Goal: Transaction & Acquisition: Purchase product/service

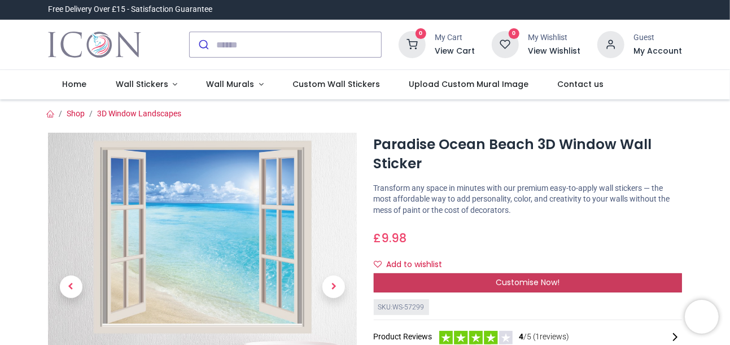
click at [519, 285] on span "Customise Now!" at bounding box center [528, 282] width 64 height 11
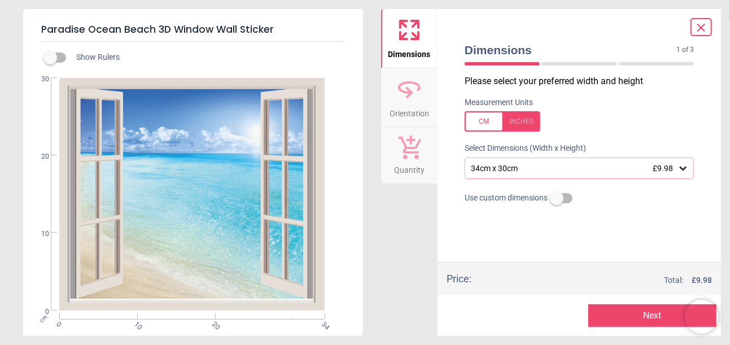
click at [683, 172] on icon at bounding box center [683, 168] width 11 height 11
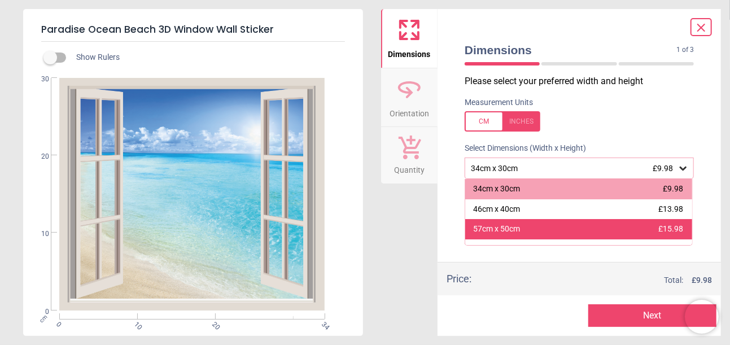
click at [643, 230] on div "57cm x 50cm £15.98" at bounding box center [578, 229] width 227 height 20
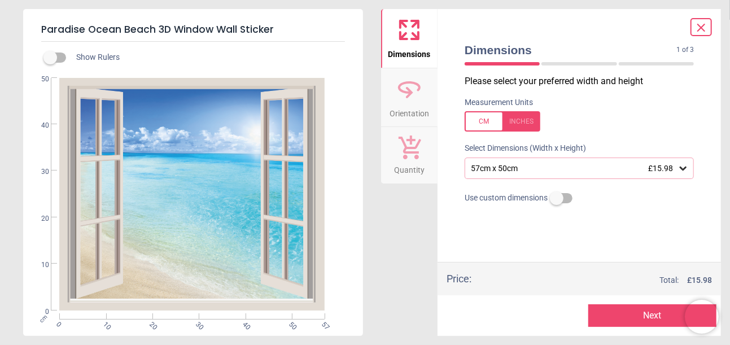
click at [687, 169] on icon at bounding box center [683, 168] width 11 height 11
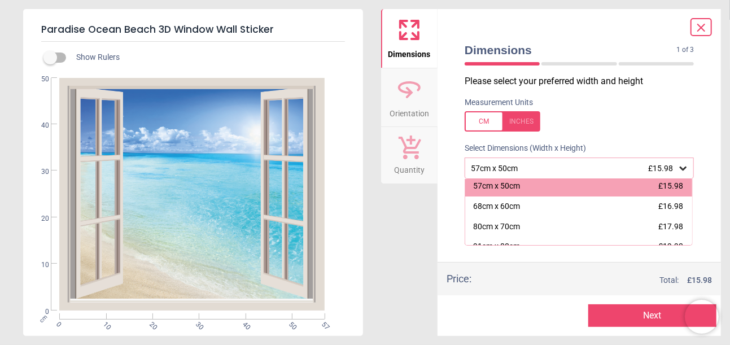
scroll to position [64, 0]
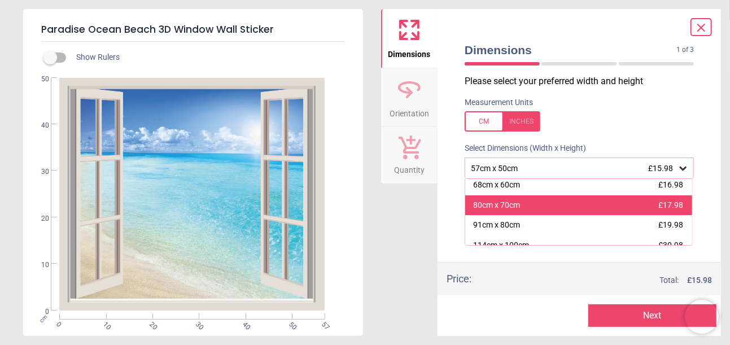
click at [672, 203] on span "£17.98" at bounding box center [670, 204] width 25 height 9
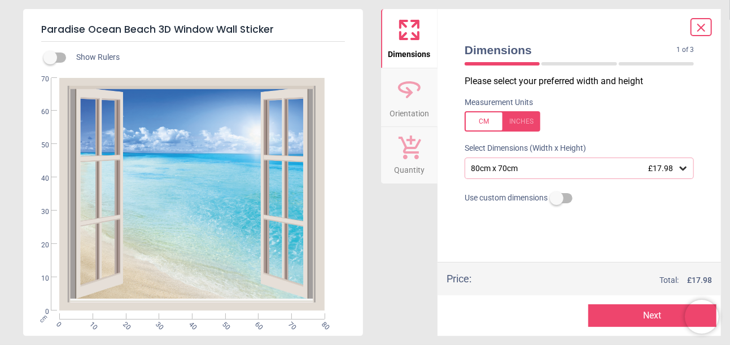
click at [624, 317] on button "Next" at bounding box center [652, 315] width 128 height 23
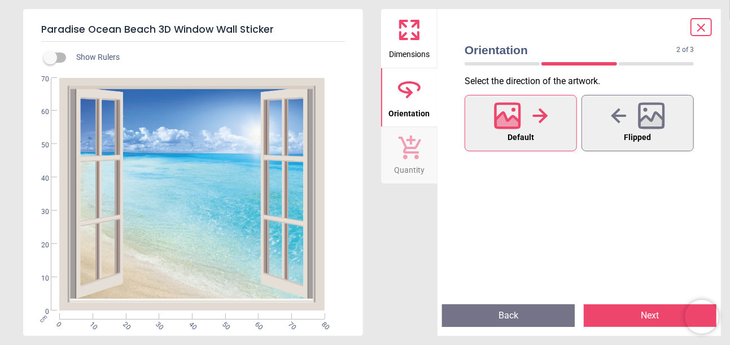
click at [518, 124] on icon at bounding box center [507, 115] width 24 height 24
click at [626, 311] on button "Next" at bounding box center [650, 315] width 133 height 23
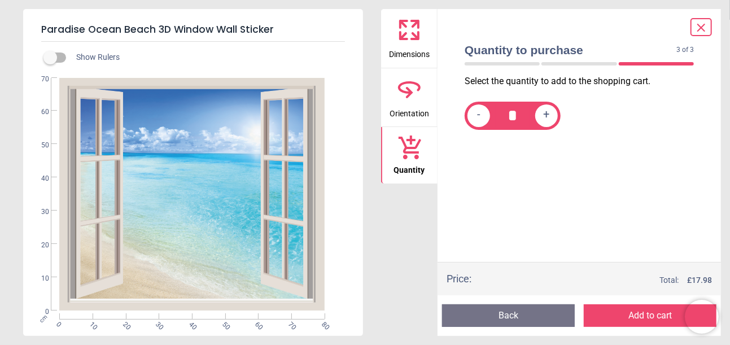
click at [626, 311] on button "Add to cart" at bounding box center [650, 315] width 133 height 23
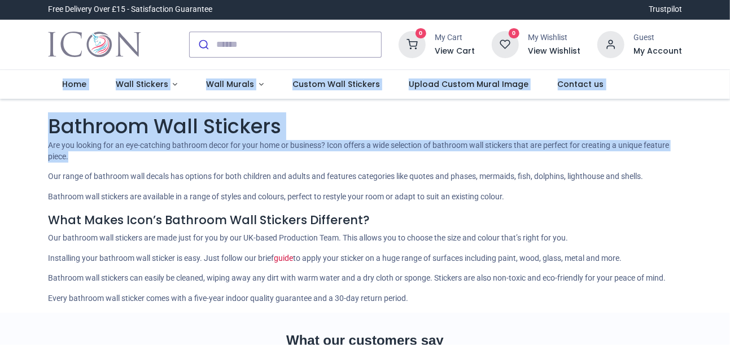
click at [121, 163] on div "Login • Register Home Wall Stickers Wall Murals" at bounding box center [365, 172] width 730 height 345
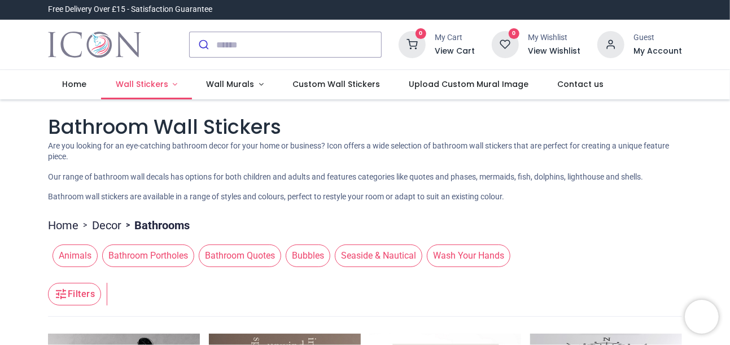
click at [136, 88] on span "Wall Stickers" at bounding box center [142, 83] width 53 height 11
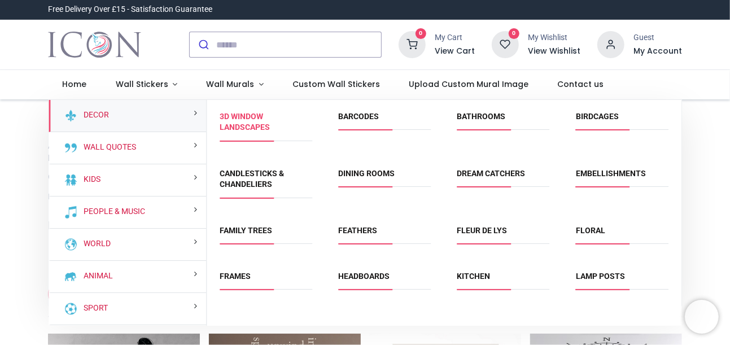
click at [256, 123] on link "3D Window Landscapes" at bounding box center [245, 122] width 50 height 20
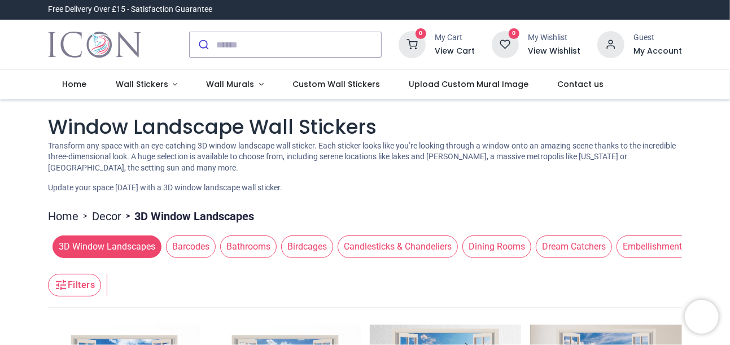
click at [660, 180] on div "Window Landscape Wall Stickers Transform any space with an eye-catching 3D wind…" at bounding box center [365, 153] width 634 height 81
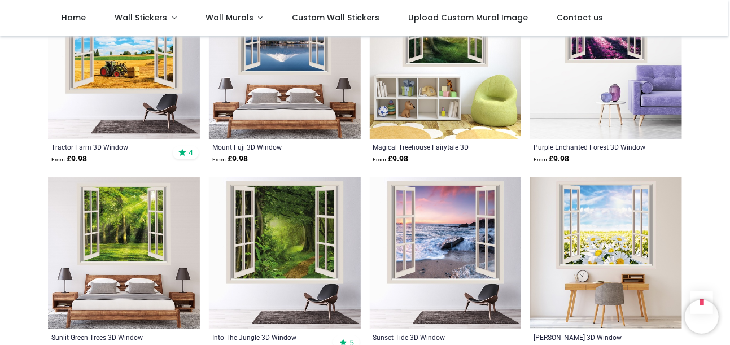
scroll to position [1247, 0]
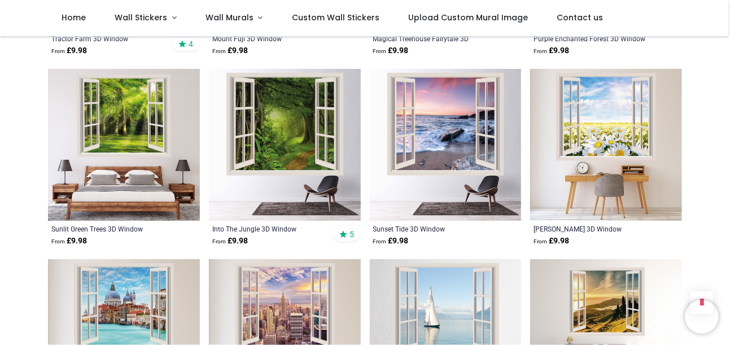
scroll to position [1333, 0]
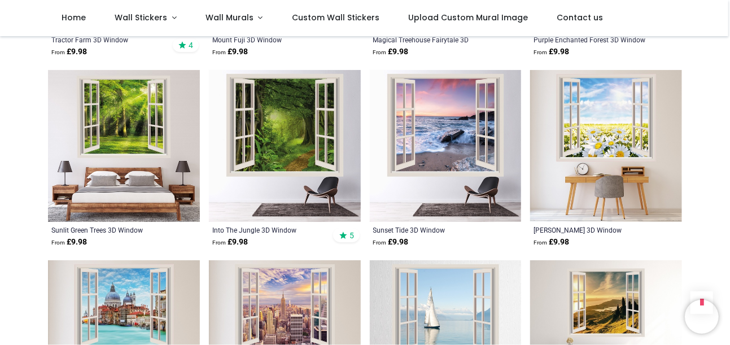
click at [605, 124] on img at bounding box center [606, 146] width 152 height 152
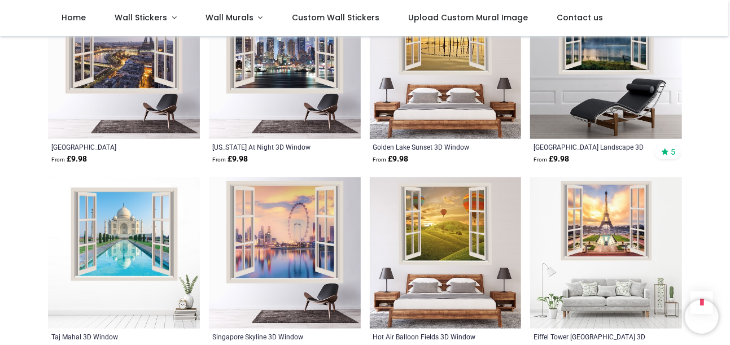
scroll to position [2560, 0]
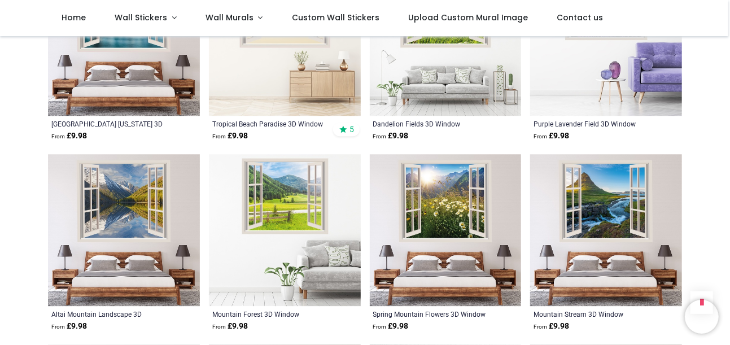
scroll to position [3742, 0]
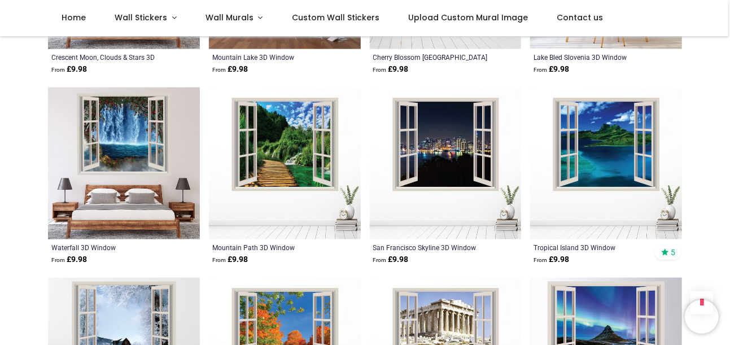
scroll to position [5140, 0]
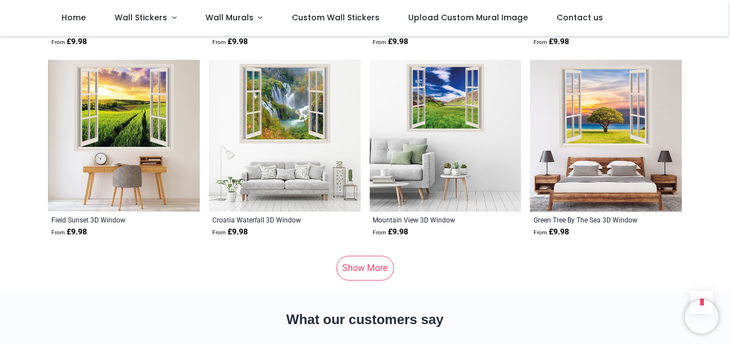
scroll to position [6689, 0]
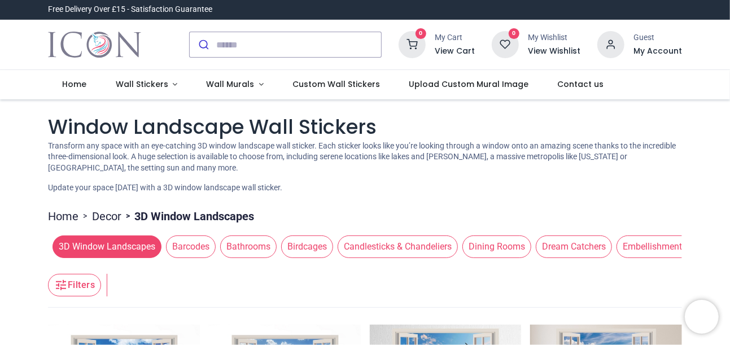
click at [234, 246] on span "Bathrooms" at bounding box center [248, 246] width 56 height 23
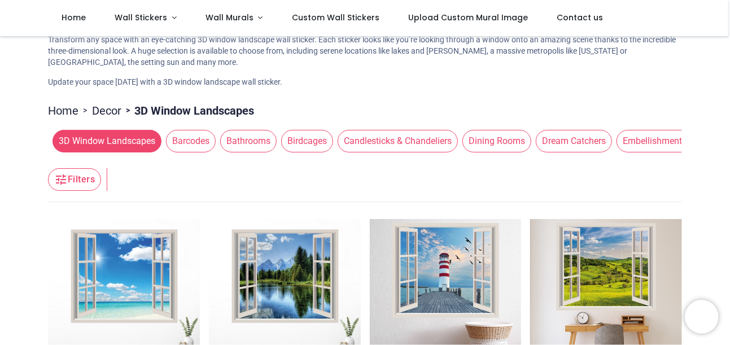
scroll to position [64, 0]
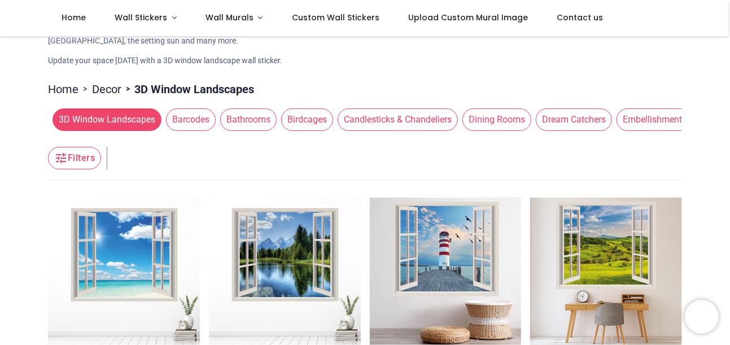
click at [238, 124] on span "Bathrooms" at bounding box center [248, 119] width 56 height 23
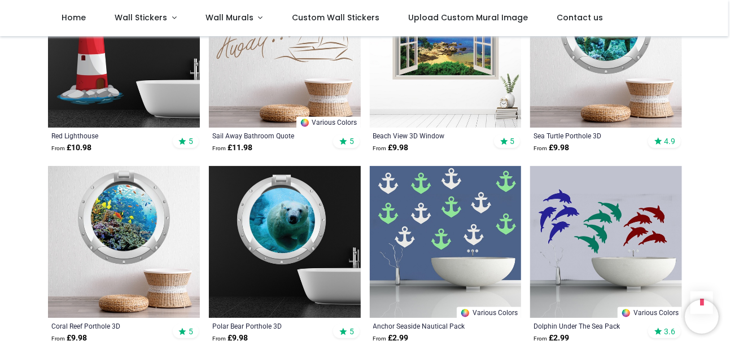
scroll to position [1312, 0]
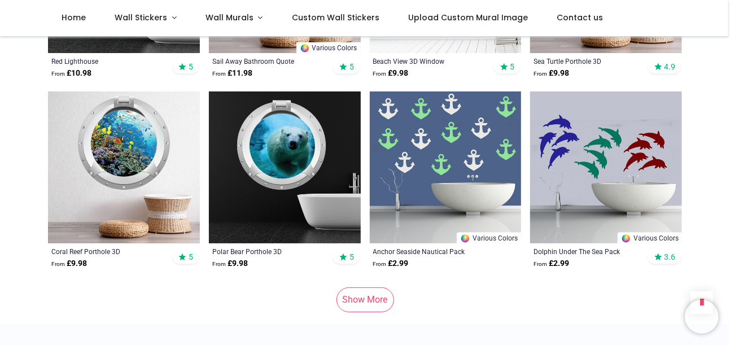
click at [372, 294] on link "Show More" at bounding box center [366, 299] width 58 height 25
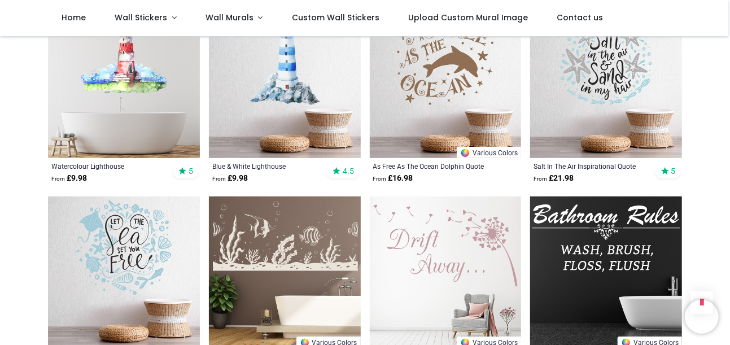
scroll to position [2560, 0]
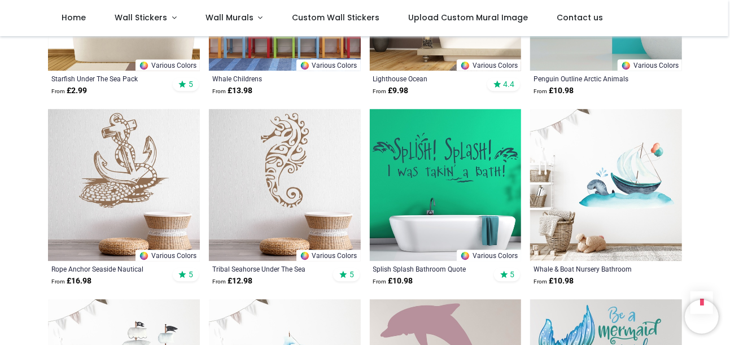
scroll to position [3785, 0]
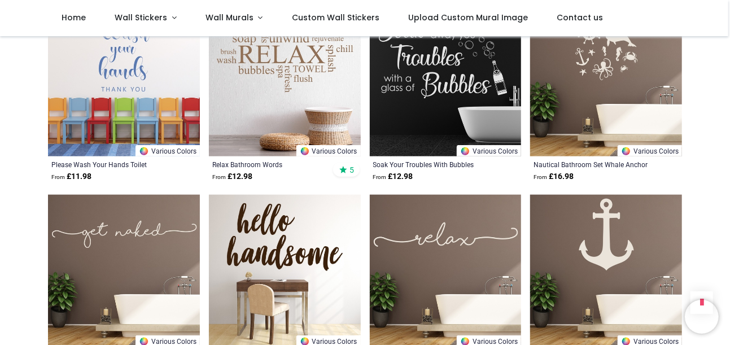
scroll to position [5033, 0]
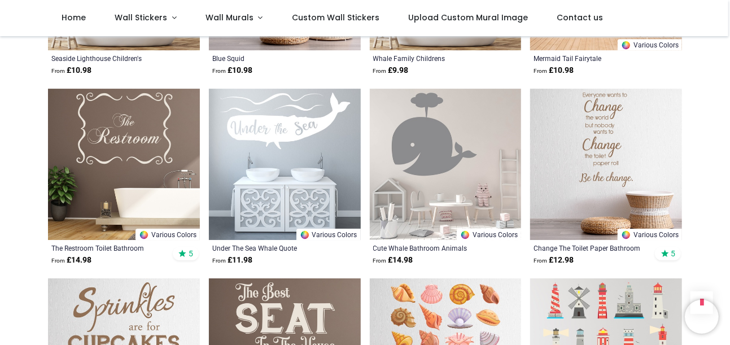
scroll to position [6280, 0]
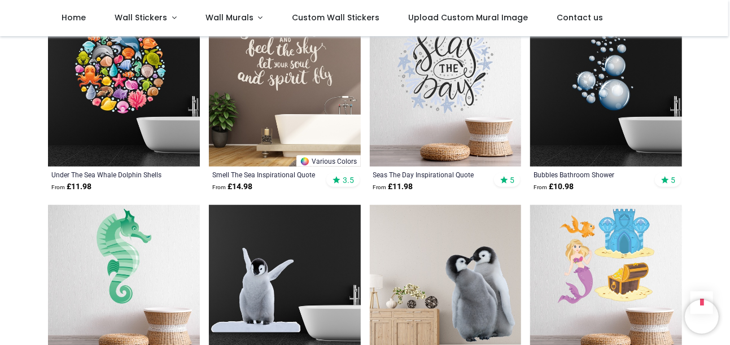
scroll to position [6904, 0]
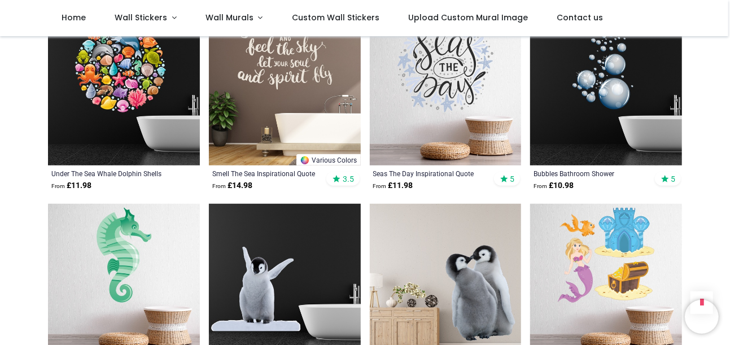
click at [98, 77] on img at bounding box center [124, 90] width 152 height 152
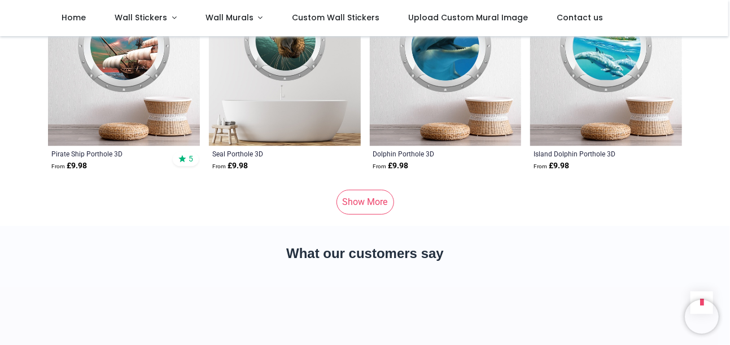
scroll to position [8066, 0]
click at [361, 198] on link "Show More" at bounding box center [366, 201] width 58 height 25
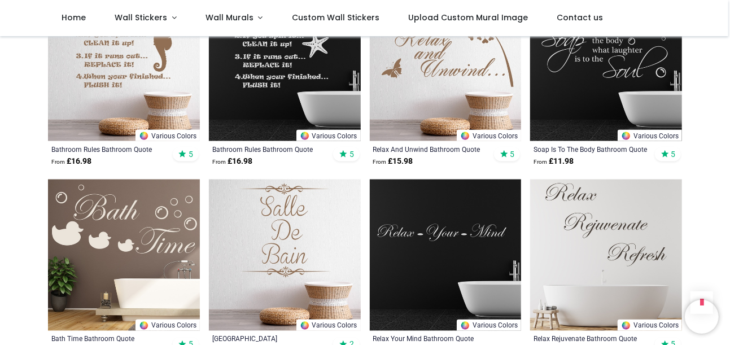
scroll to position [11895, 0]
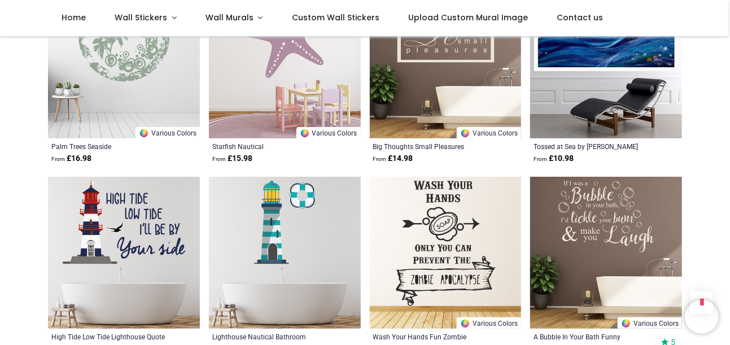
scroll to position [13228, 0]
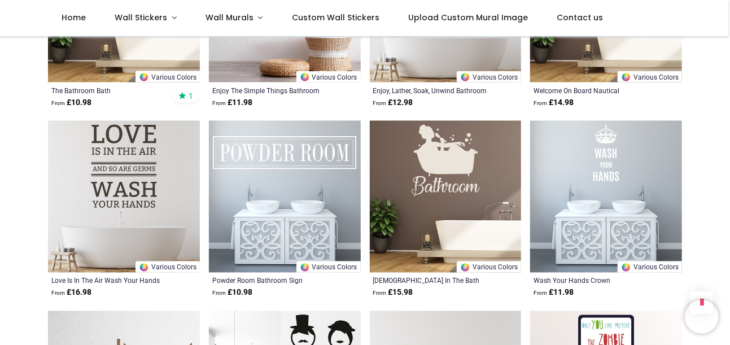
scroll to position [14025, 0]
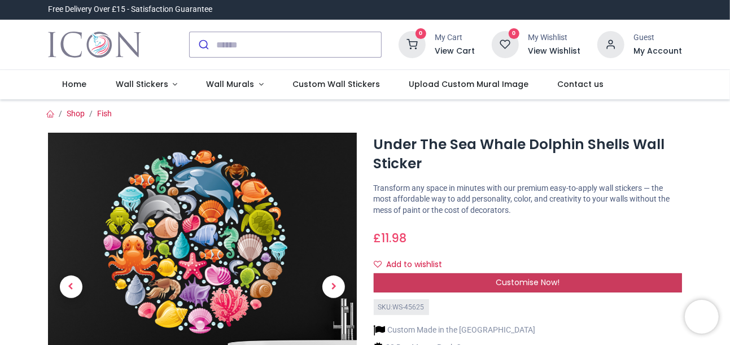
click at [525, 282] on span "Customise Now!" at bounding box center [528, 282] width 64 height 11
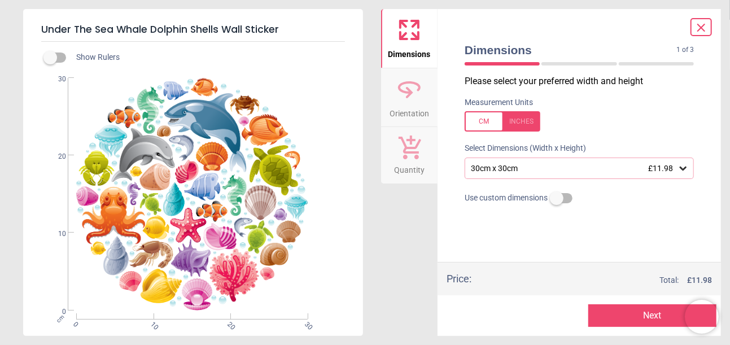
click at [683, 168] on icon at bounding box center [683, 168] width 11 height 11
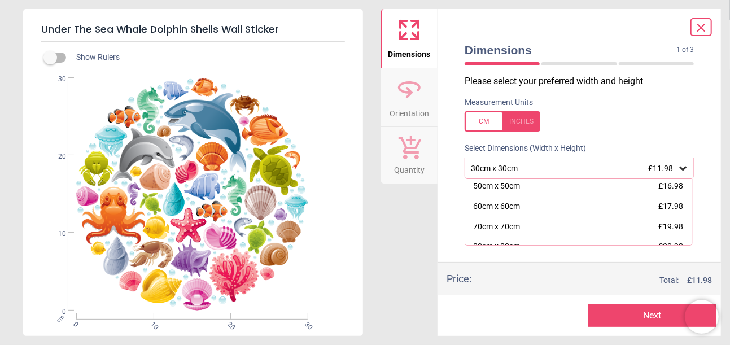
scroll to position [64, 0]
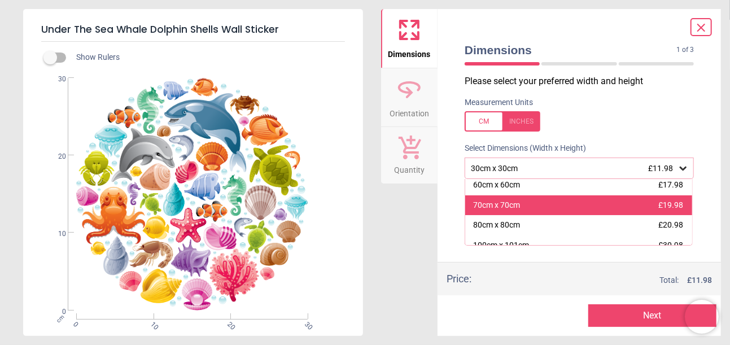
click at [669, 206] on span "£19.98" at bounding box center [670, 204] width 25 height 9
